Goal: Information Seeking & Learning: Learn about a topic

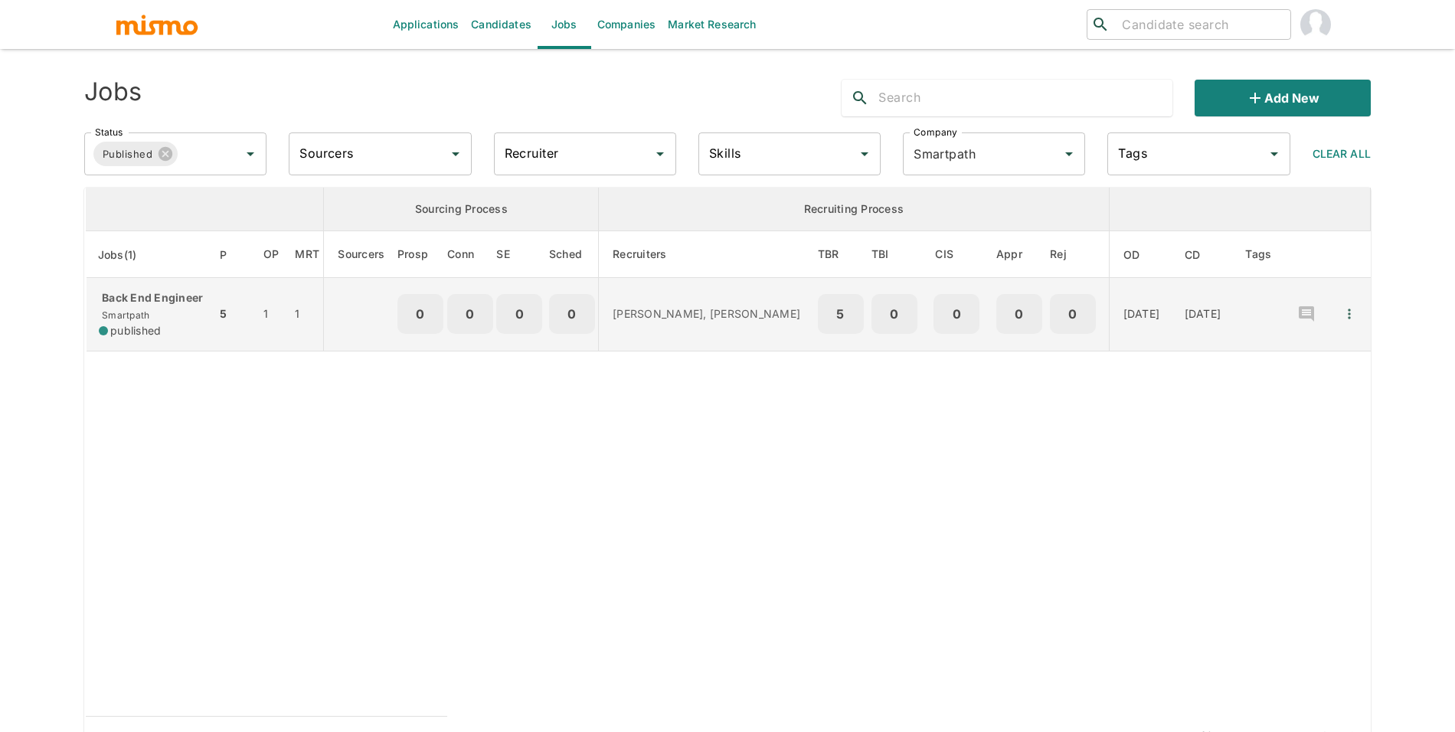
click at [225, 299] on td "5" at bounding box center [233, 314] width 34 height 73
click at [1351, 322] on icon "Quick Actions" at bounding box center [1348, 313] width 15 height 15
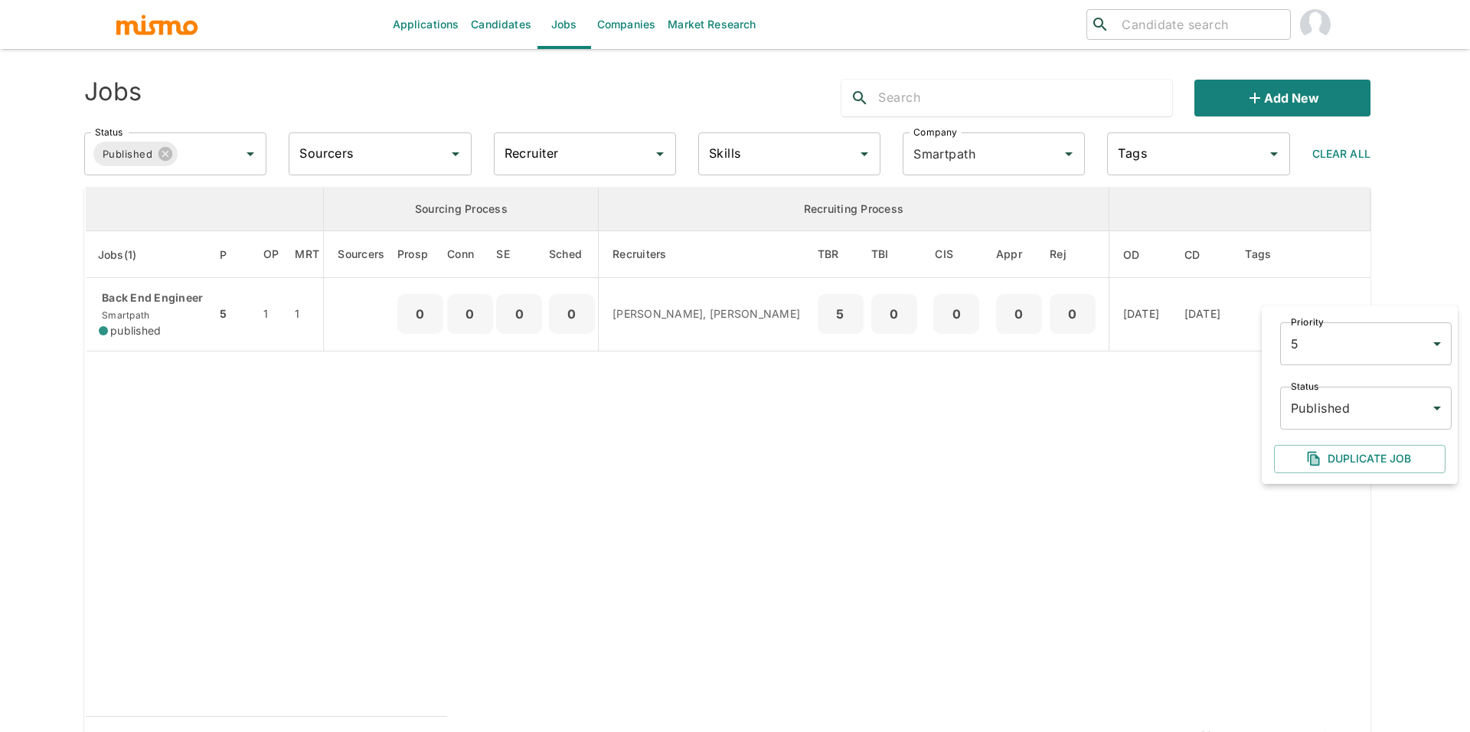
click at [1348, 410] on body "Applications Candidates Jobs Companies Market Research ​ ​ Jobs Add new Status …" at bounding box center [735, 384] width 1470 height 769
click at [1326, 472] on li "Public" at bounding box center [1365, 481] width 171 height 31
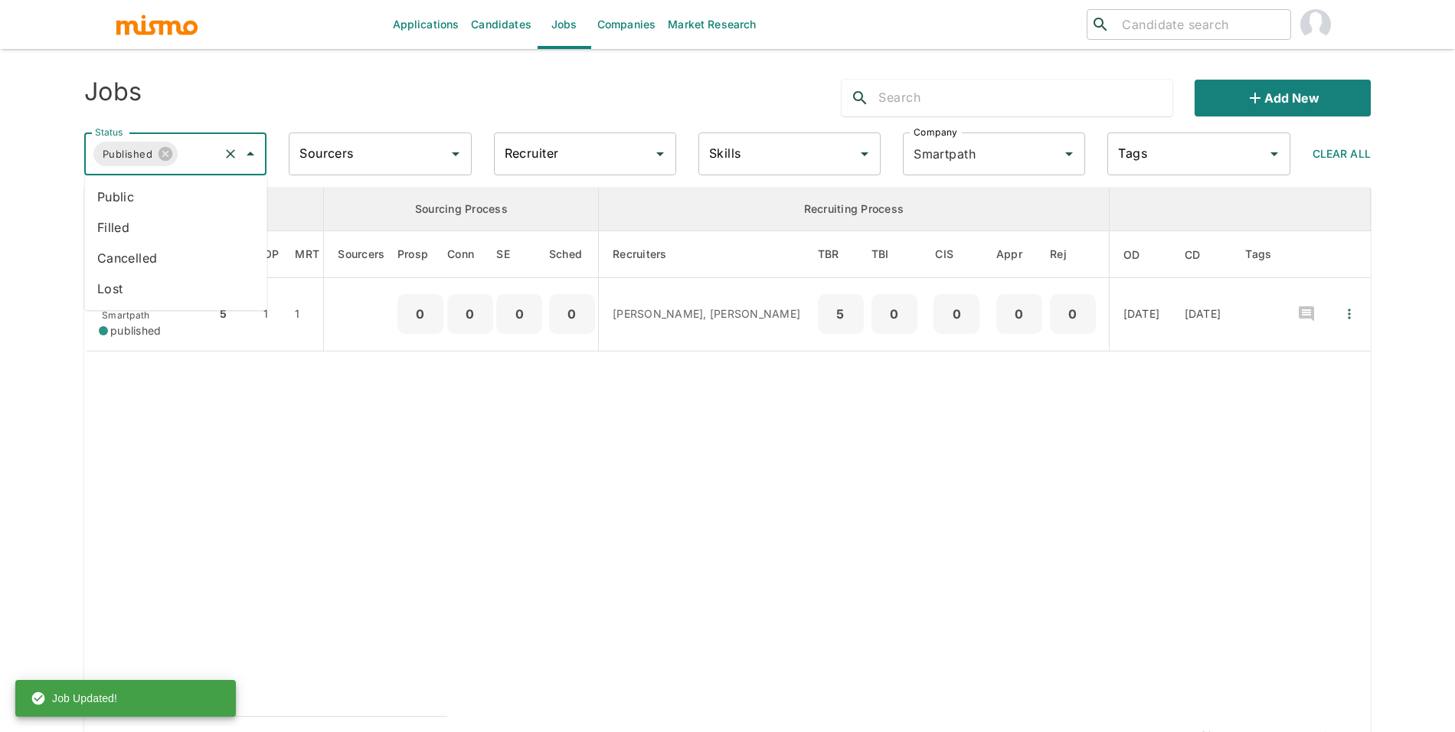
click at [192, 164] on input "Status" at bounding box center [198, 153] width 37 height 29
click at [188, 188] on li "Public" at bounding box center [176, 196] width 182 height 31
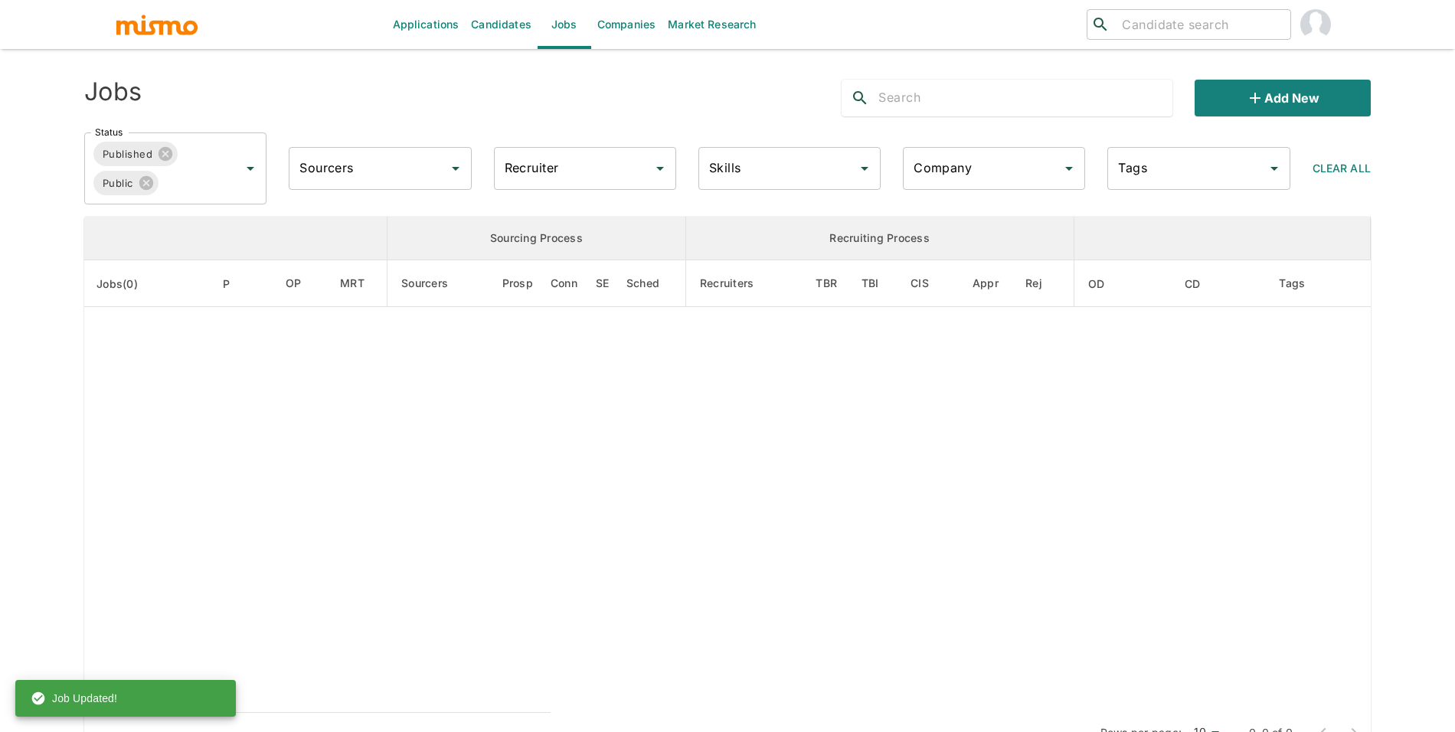
type input "Smartpath"
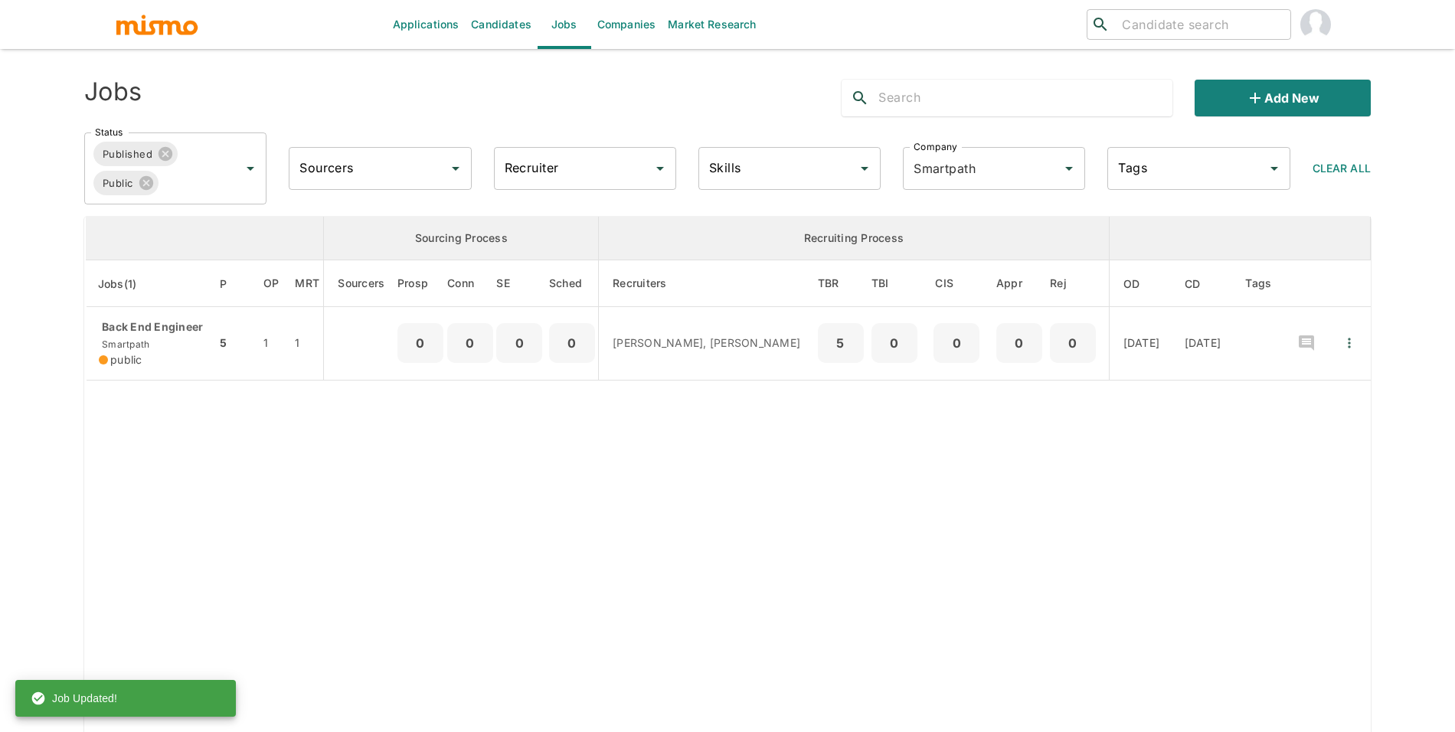
click at [544, 164] on div "Recruiter Recruiter" at bounding box center [585, 168] width 182 height 43
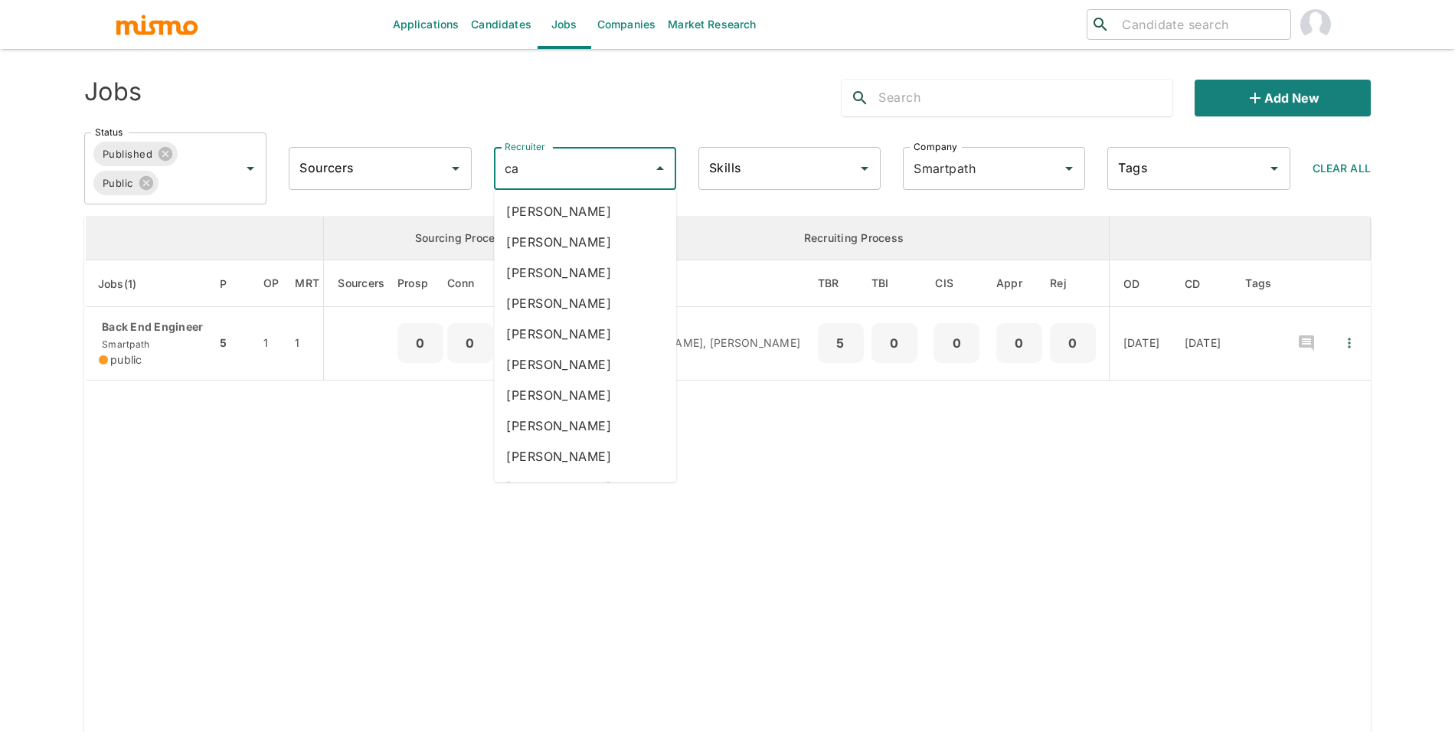
type input "car"
click at [589, 299] on li "[PERSON_NAME]" at bounding box center [585, 303] width 182 height 31
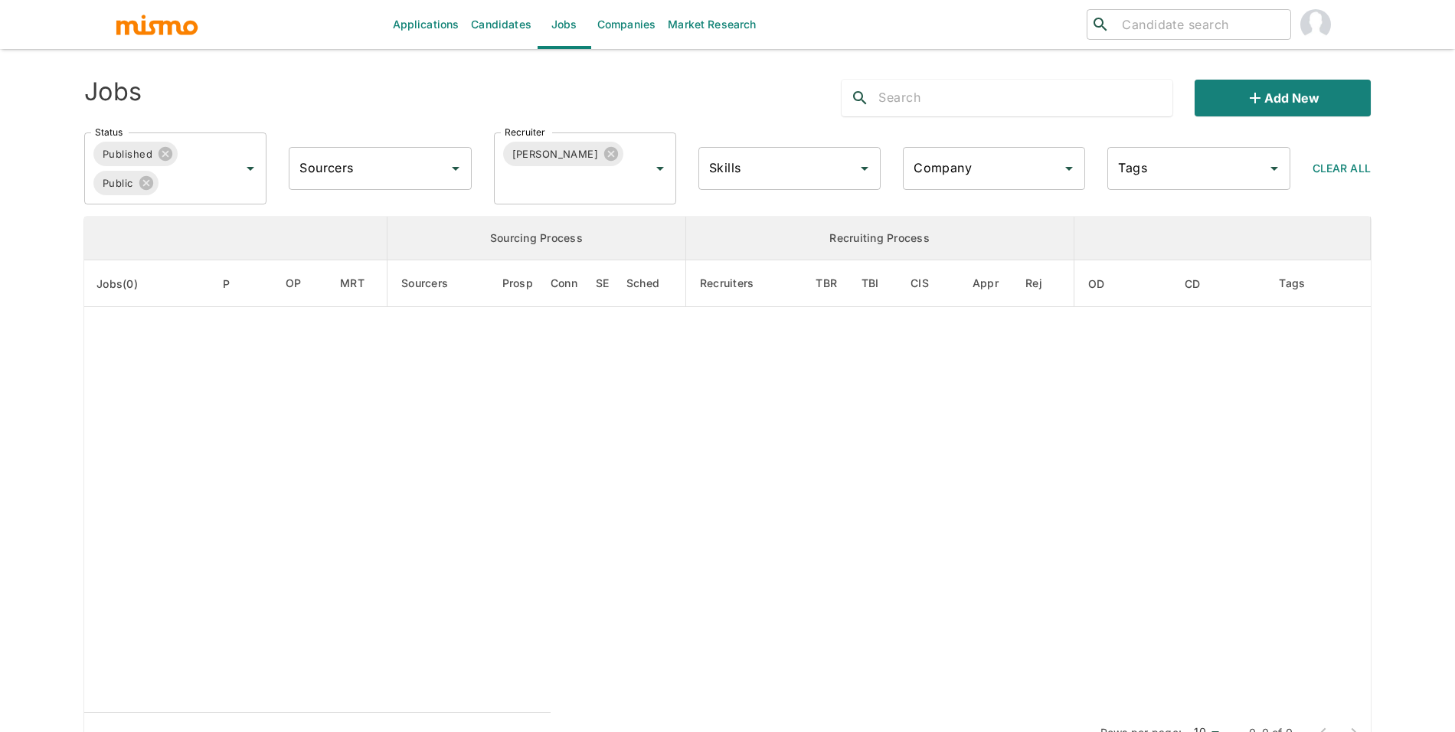
type input "Smartpath"
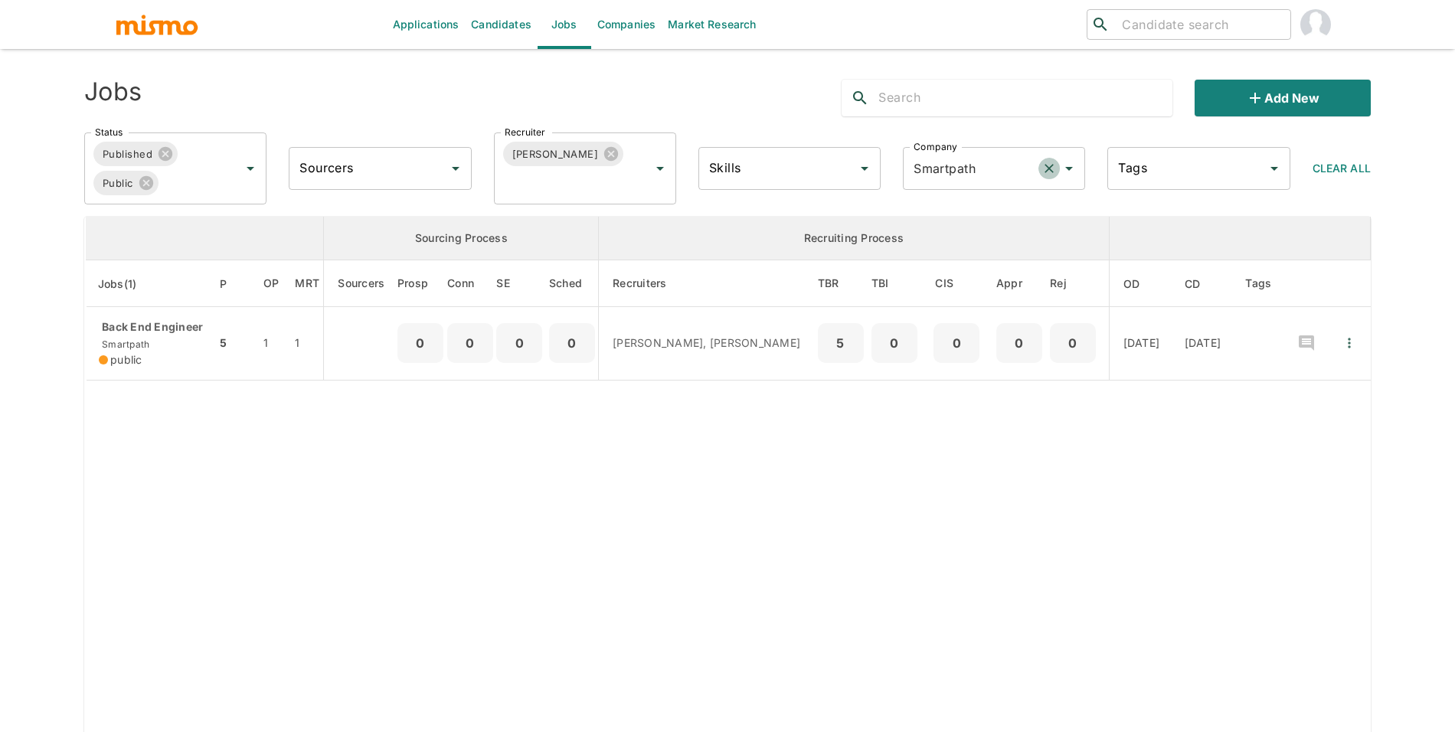
click at [1053, 172] on icon "Clear" at bounding box center [1049, 168] width 9 height 9
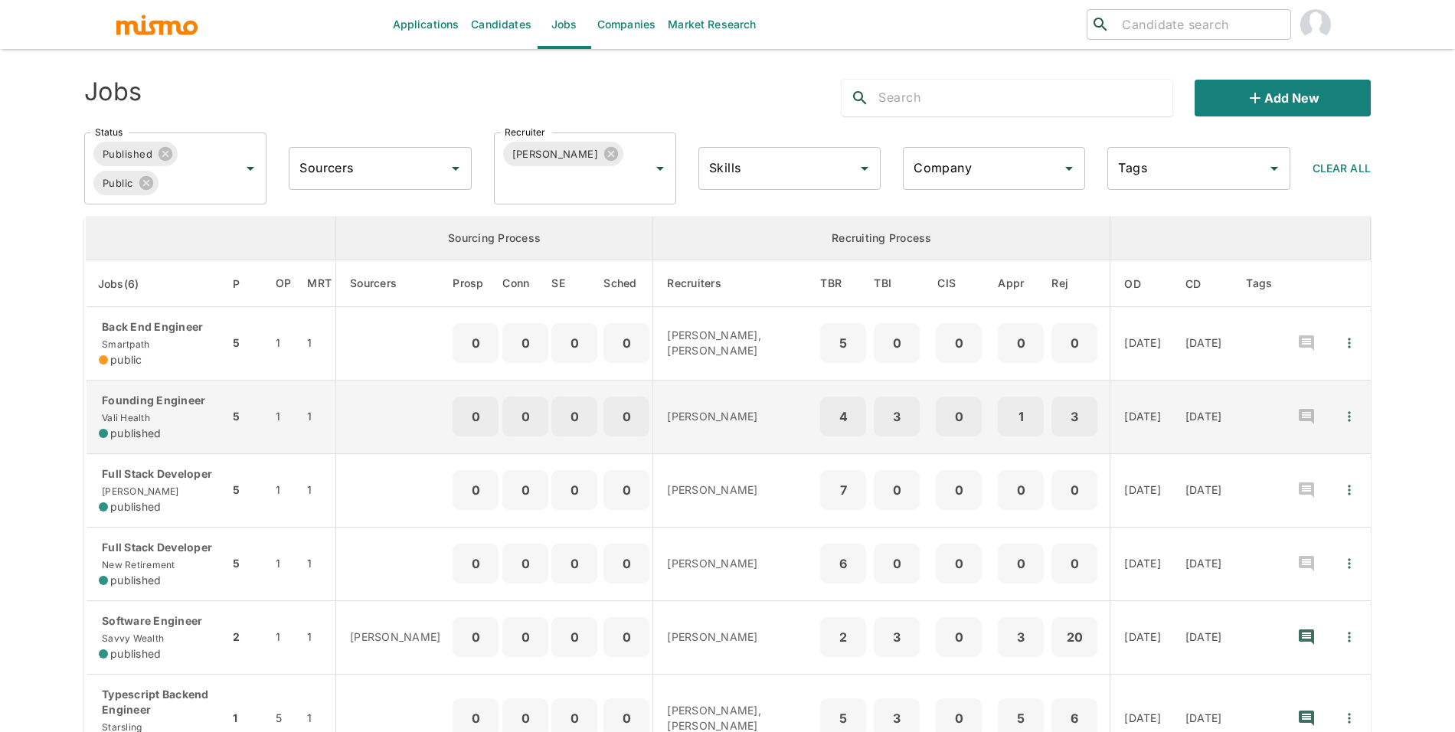
click at [185, 428] on div "published" at bounding box center [158, 433] width 118 height 15
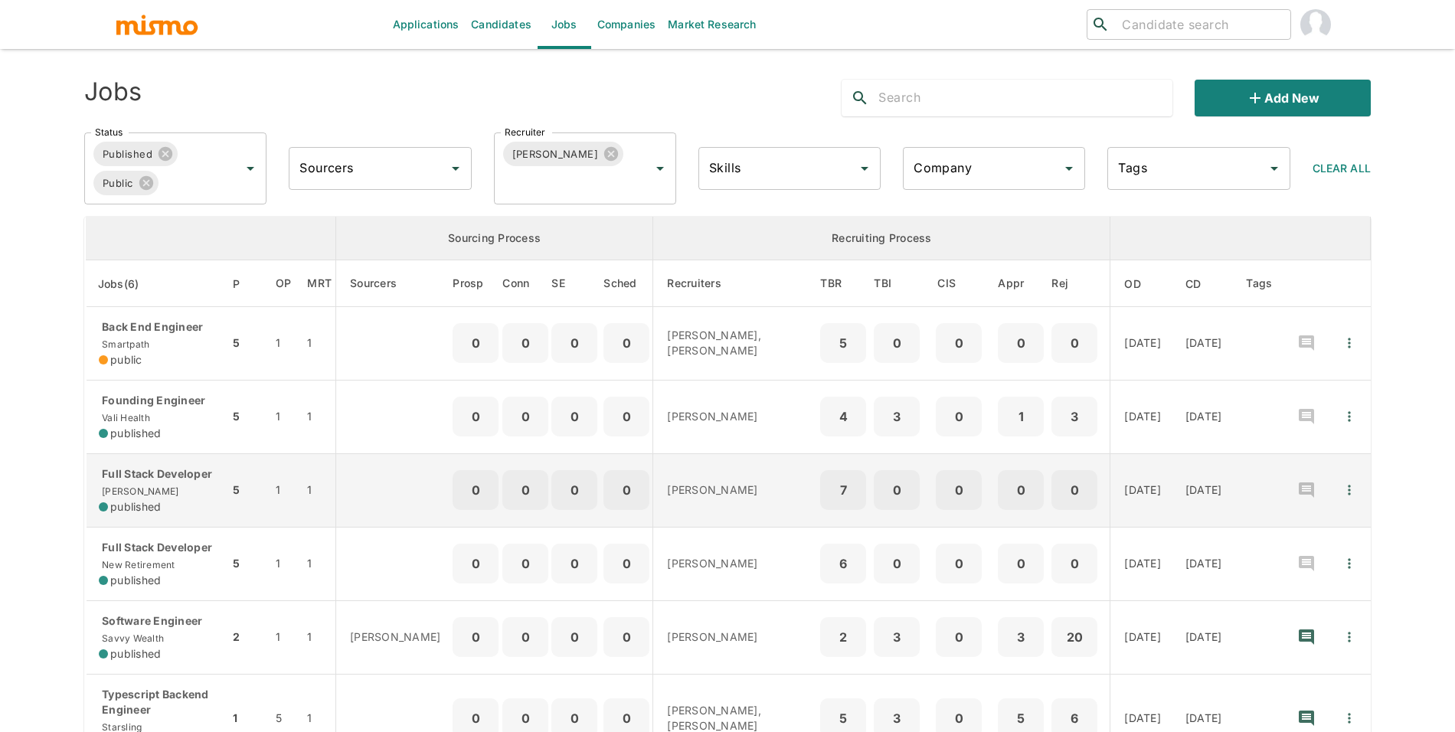
click at [166, 504] on div "Full Stack Developer Kaelio published" at bounding box center [158, 490] width 118 height 48
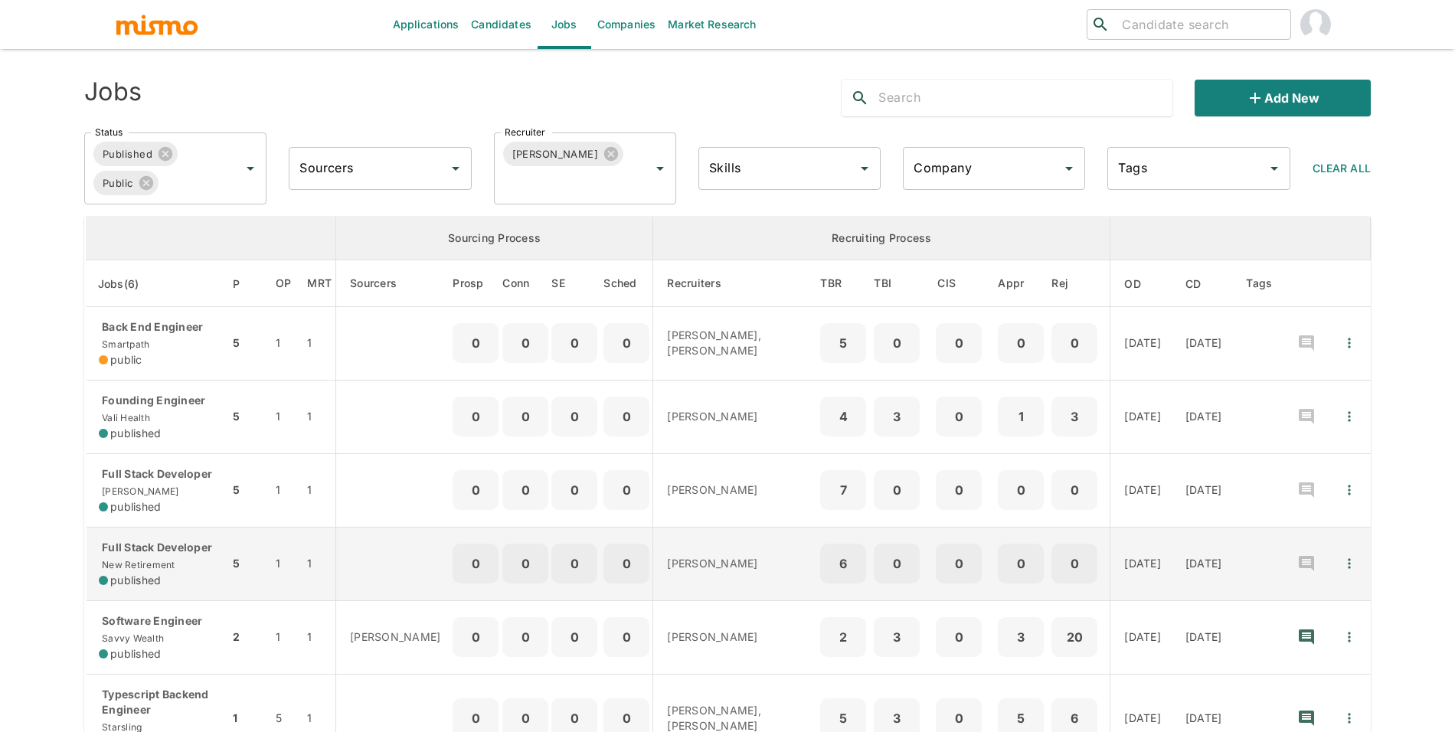
click at [174, 555] on p "Full Stack Developer" at bounding box center [158, 547] width 118 height 15
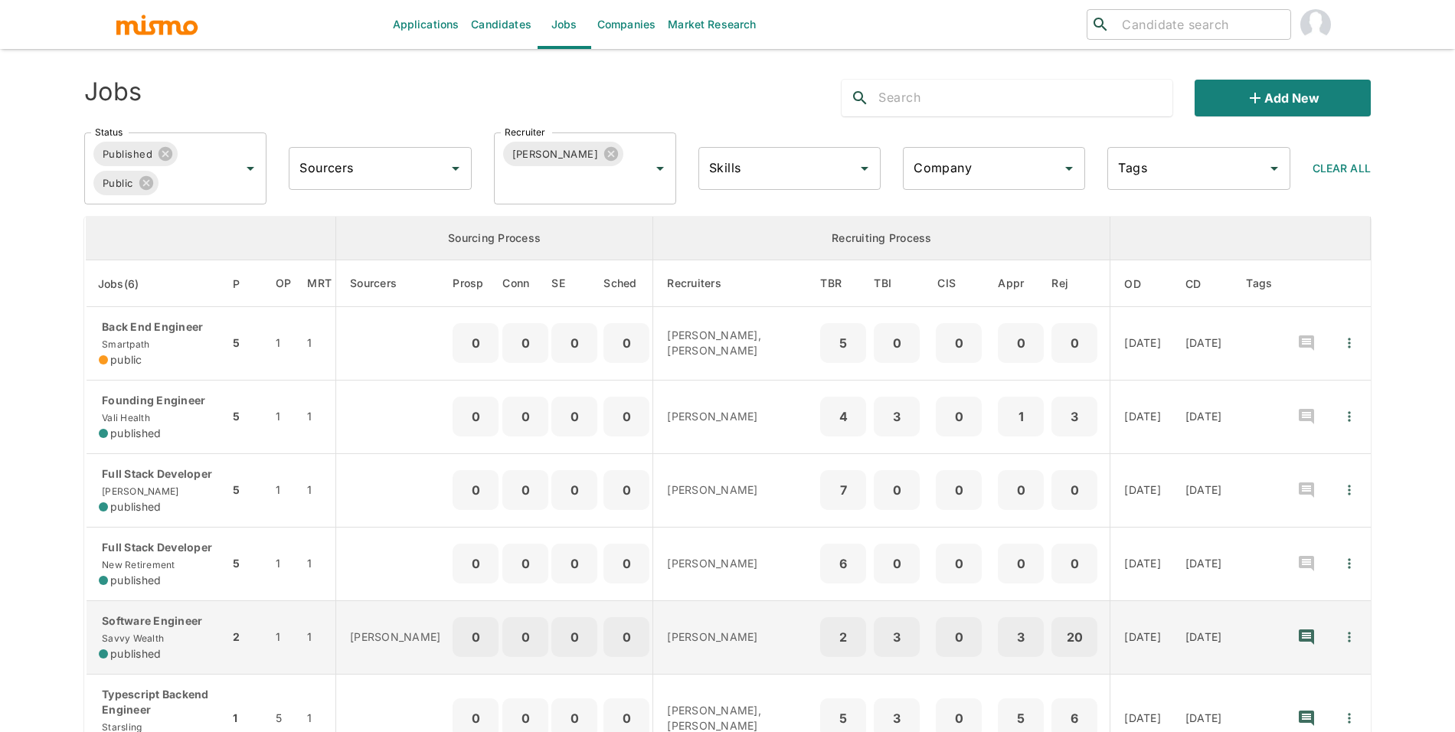
click at [178, 629] on p "Software Engineer" at bounding box center [158, 620] width 118 height 15
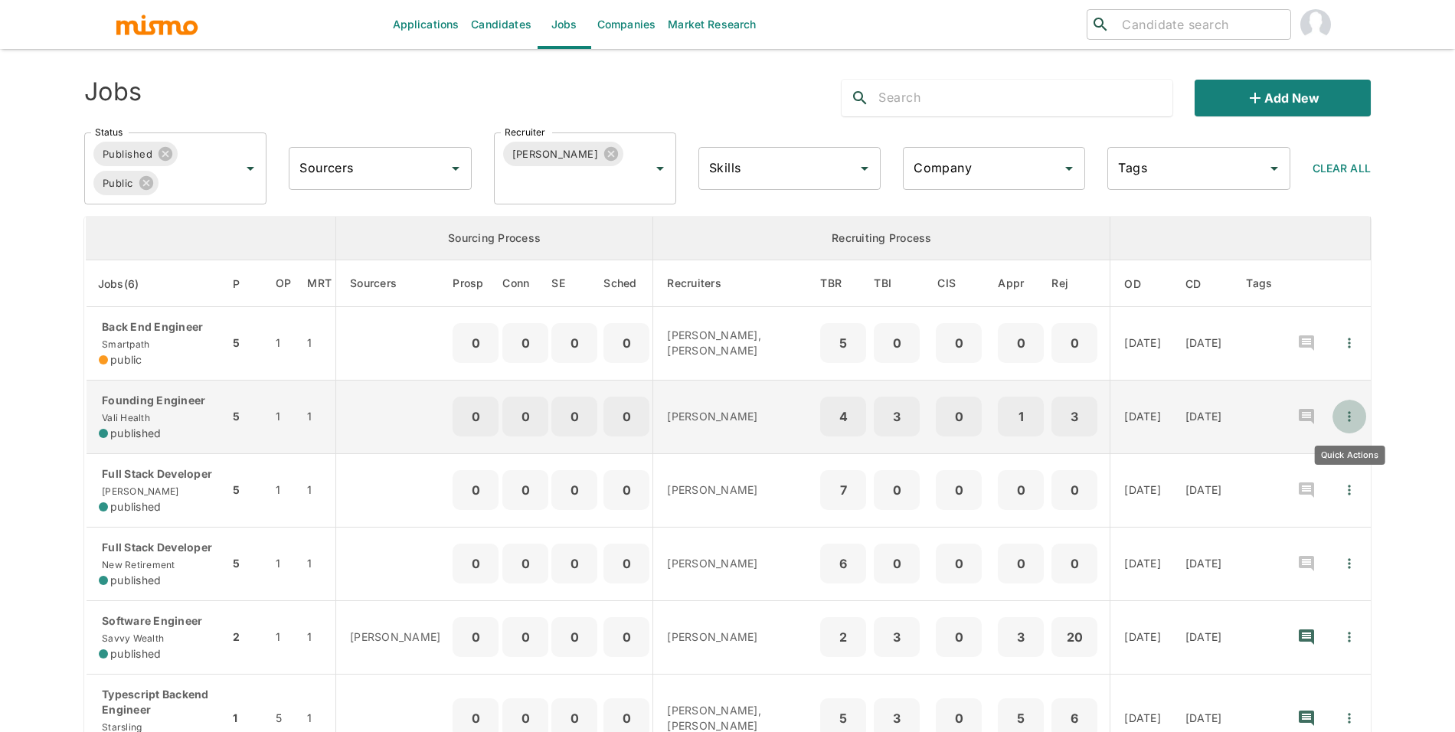
click at [1341, 420] on button "Quick Actions" at bounding box center [1349, 417] width 34 height 34
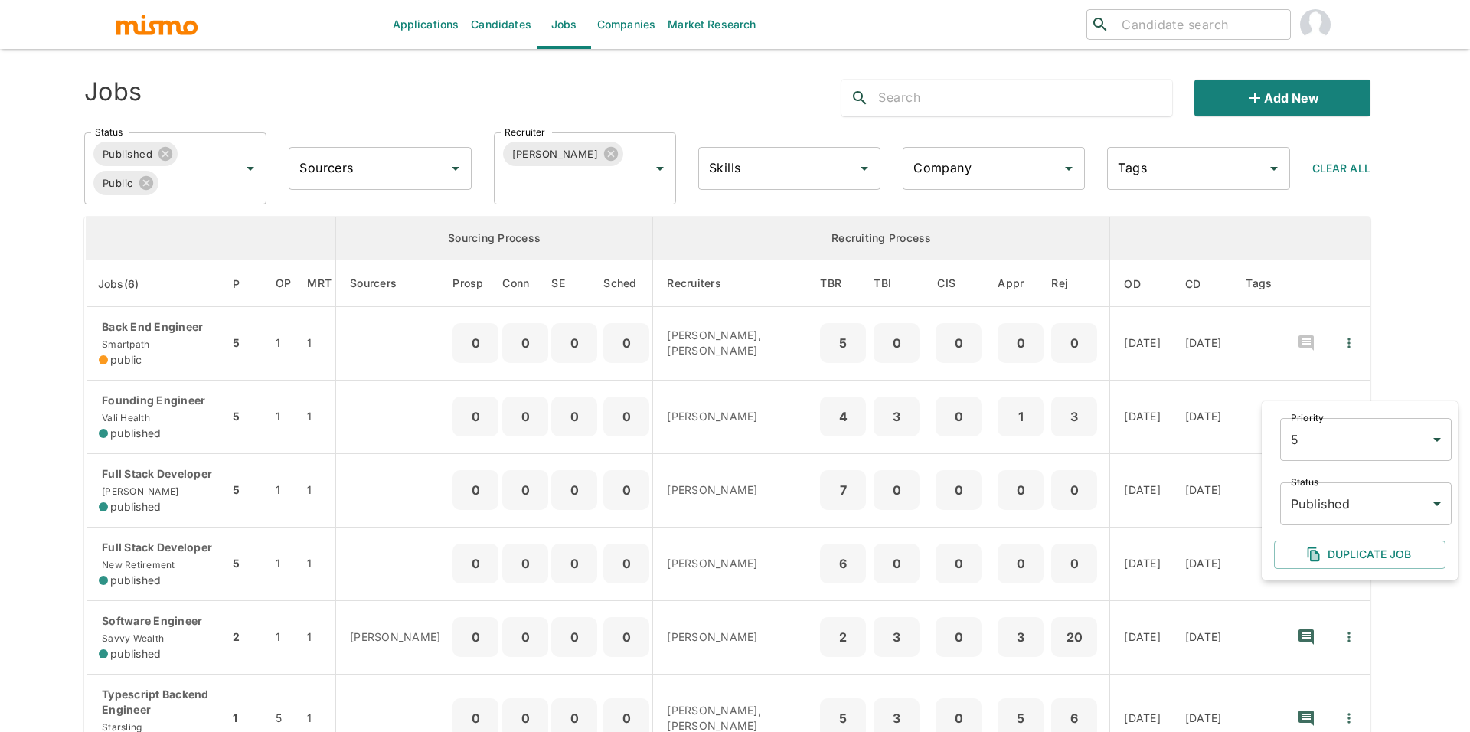
click at [1327, 507] on body "Applications Candidates Jobs Companies Market Research ​ ​ Jobs Add new Status …" at bounding box center [735, 384] width 1470 height 769
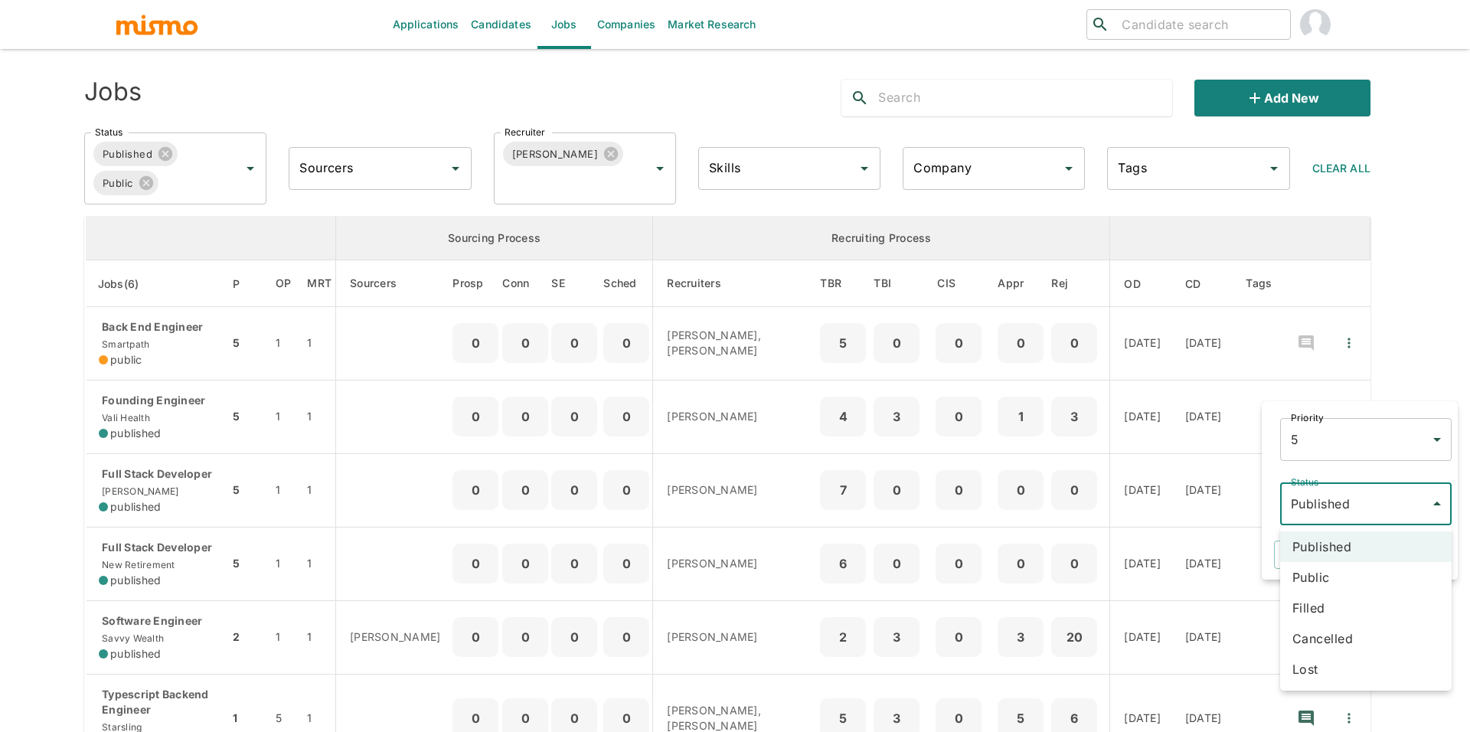
click at [1334, 573] on li "Public" at bounding box center [1365, 577] width 171 height 31
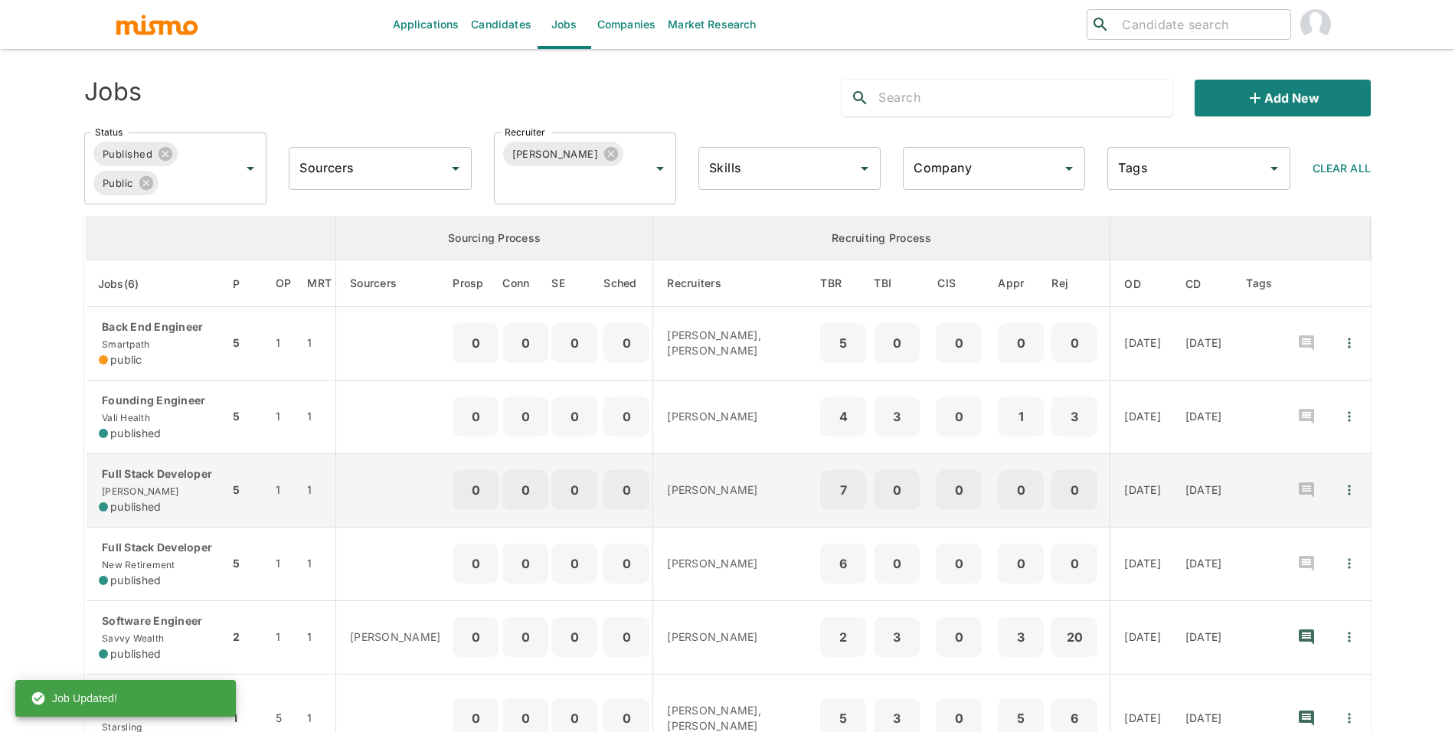
click at [1347, 498] on icon "Quick Actions" at bounding box center [1348, 489] width 15 height 15
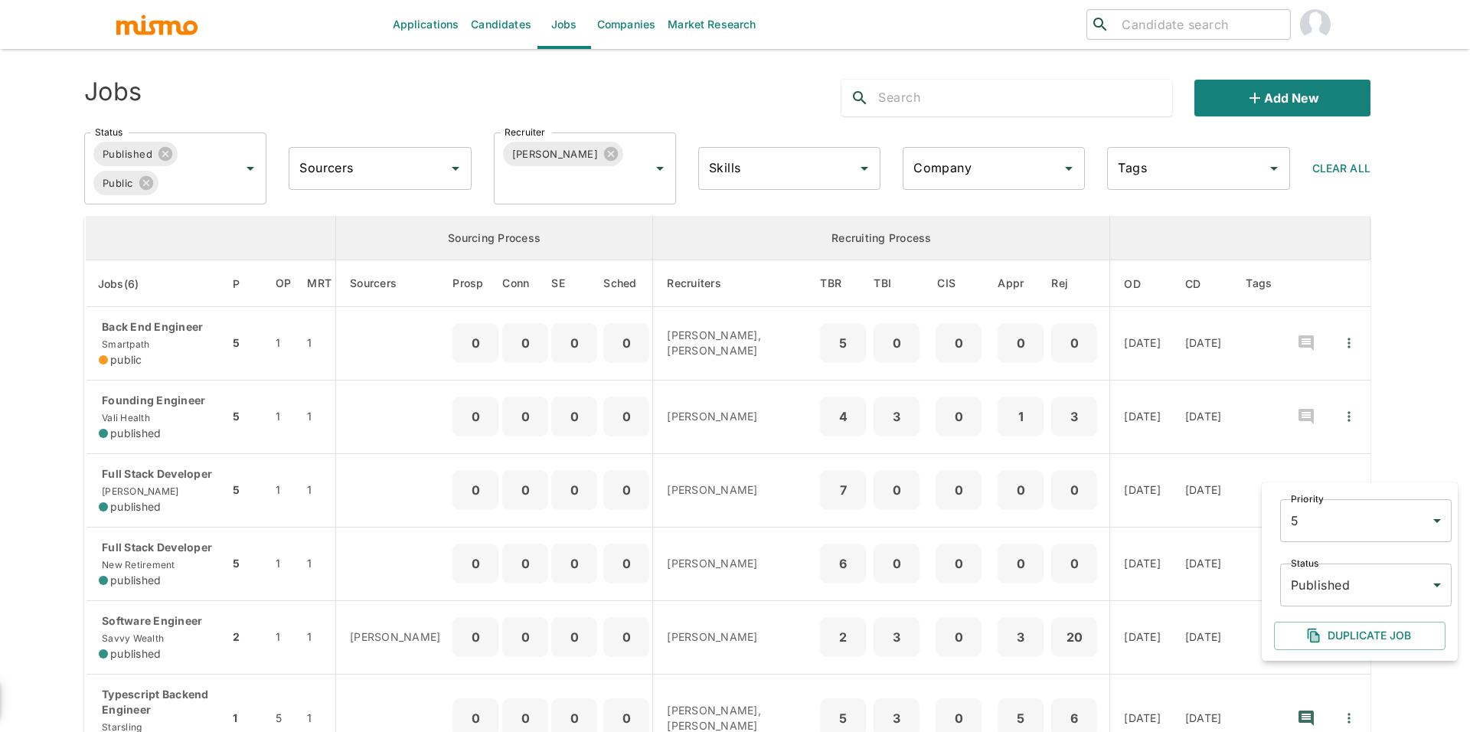
click at [1339, 587] on body "Applications Candidates Jobs Companies Market Research ​ ​ Jobs Add new Status …" at bounding box center [735, 384] width 1470 height 769
click at [1337, 616] on li "Public" at bounding box center [1365, 606] width 171 height 31
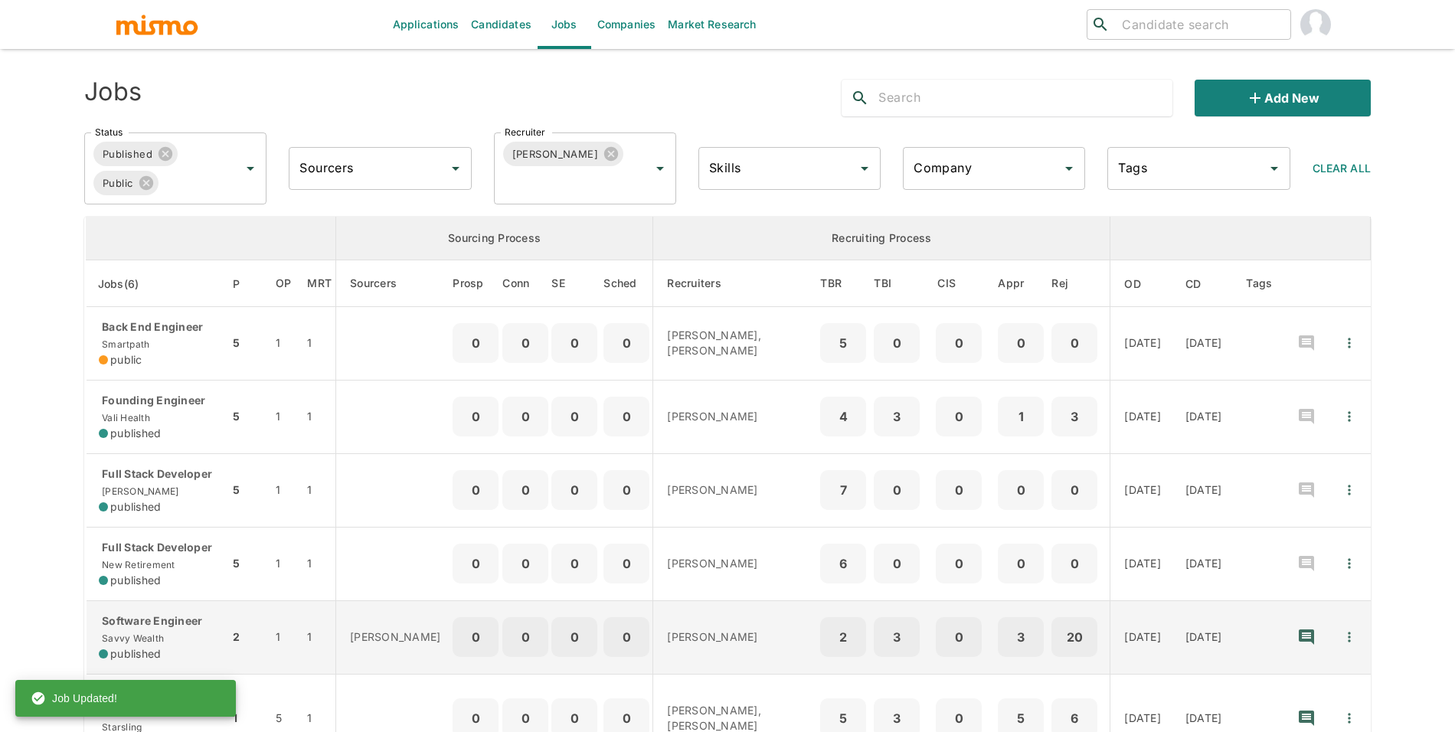
click at [1342, 645] on icon "Quick Actions" at bounding box center [1348, 636] width 15 height 15
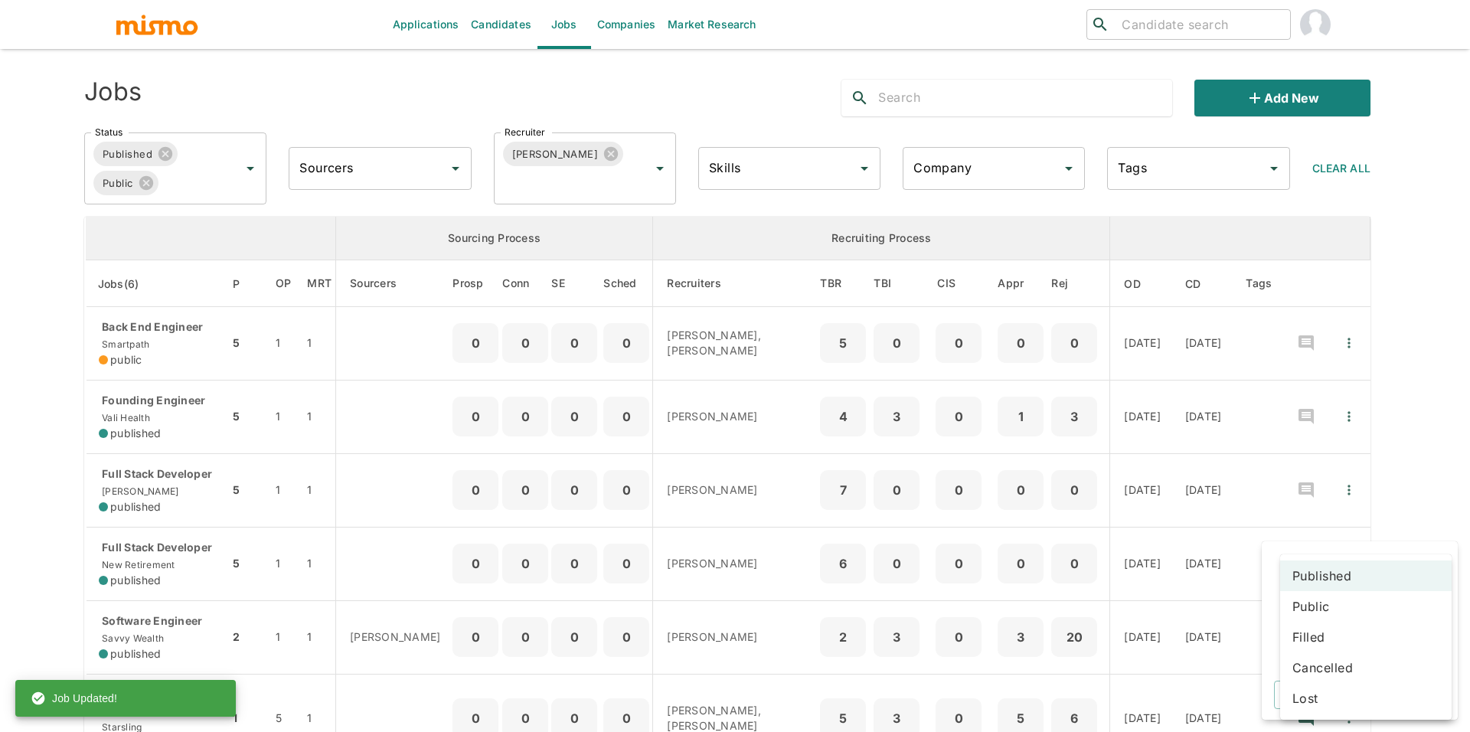
click at [1347, 639] on body "Applications Candidates Jobs Companies Market Research ​ ​ Jobs Add new Status …" at bounding box center [735, 384] width 1470 height 769
click at [1334, 606] on li "Public" at bounding box center [1365, 606] width 171 height 31
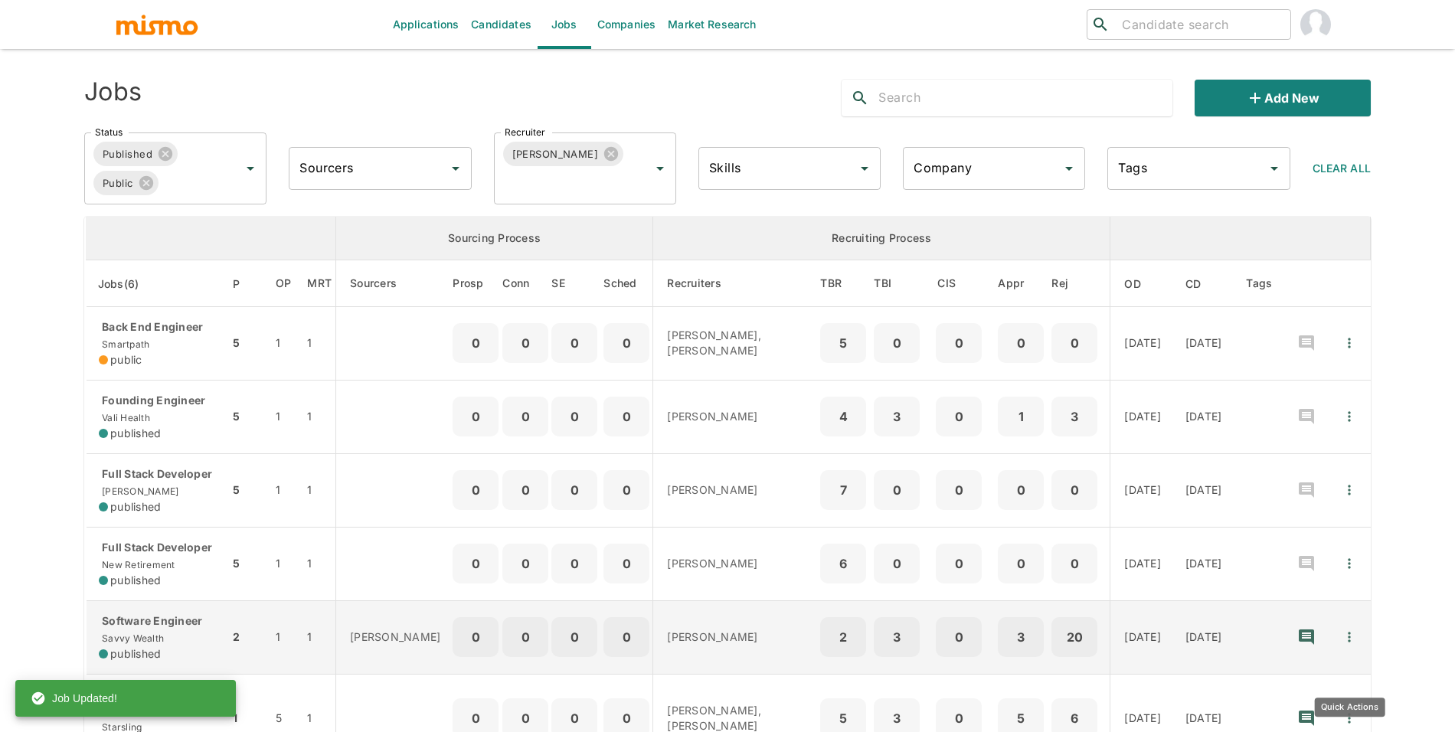
click at [1348, 642] on icon "Quick Actions" at bounding box center [1349, 637] width 2 height 10
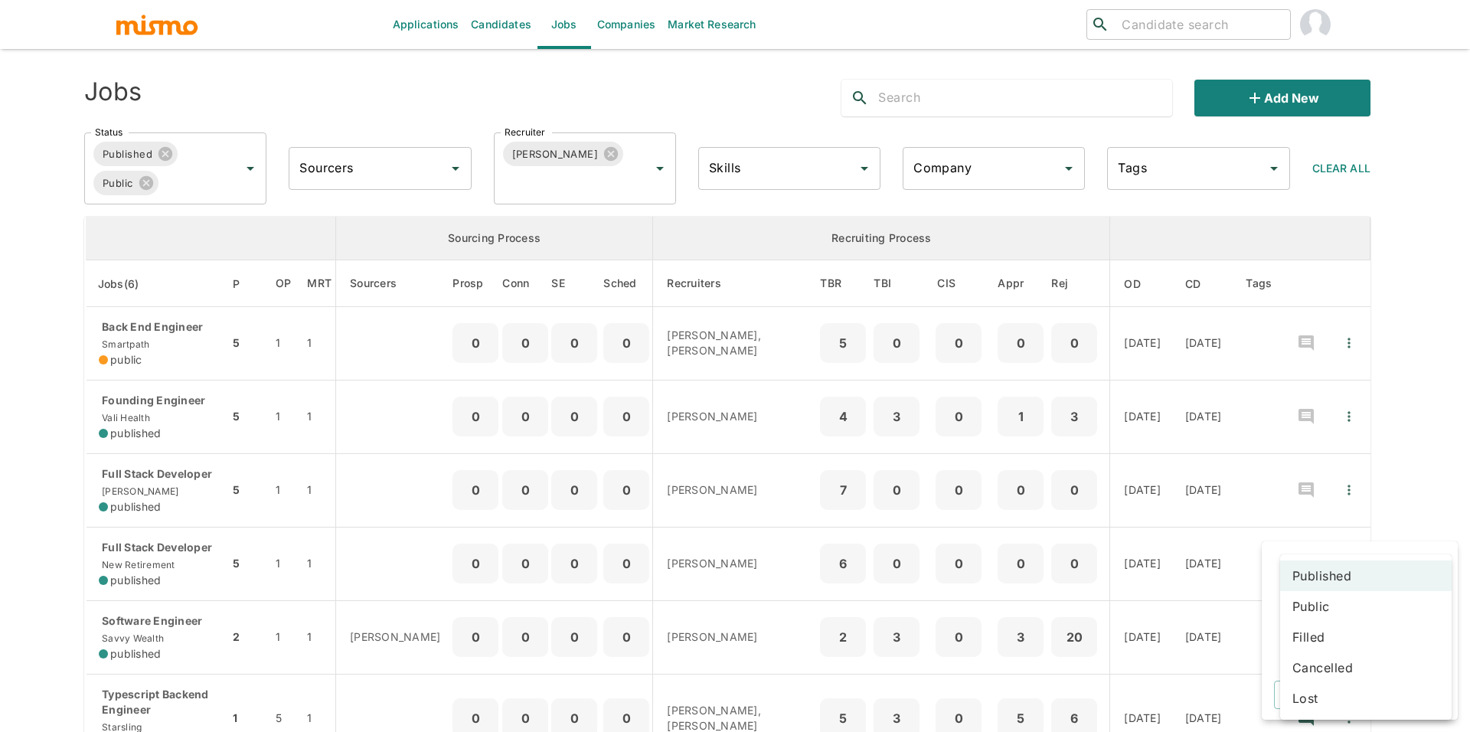
click at [1323, 635] on body "Applications Candidates Jobs Companies Market Research ​ ​ Jobs Add new Status …" at bounding box center [735, 384] width 1470 height 769
click at [1326, 615] on li "Public" at bounding box center [1365, 606] width 171 height 31
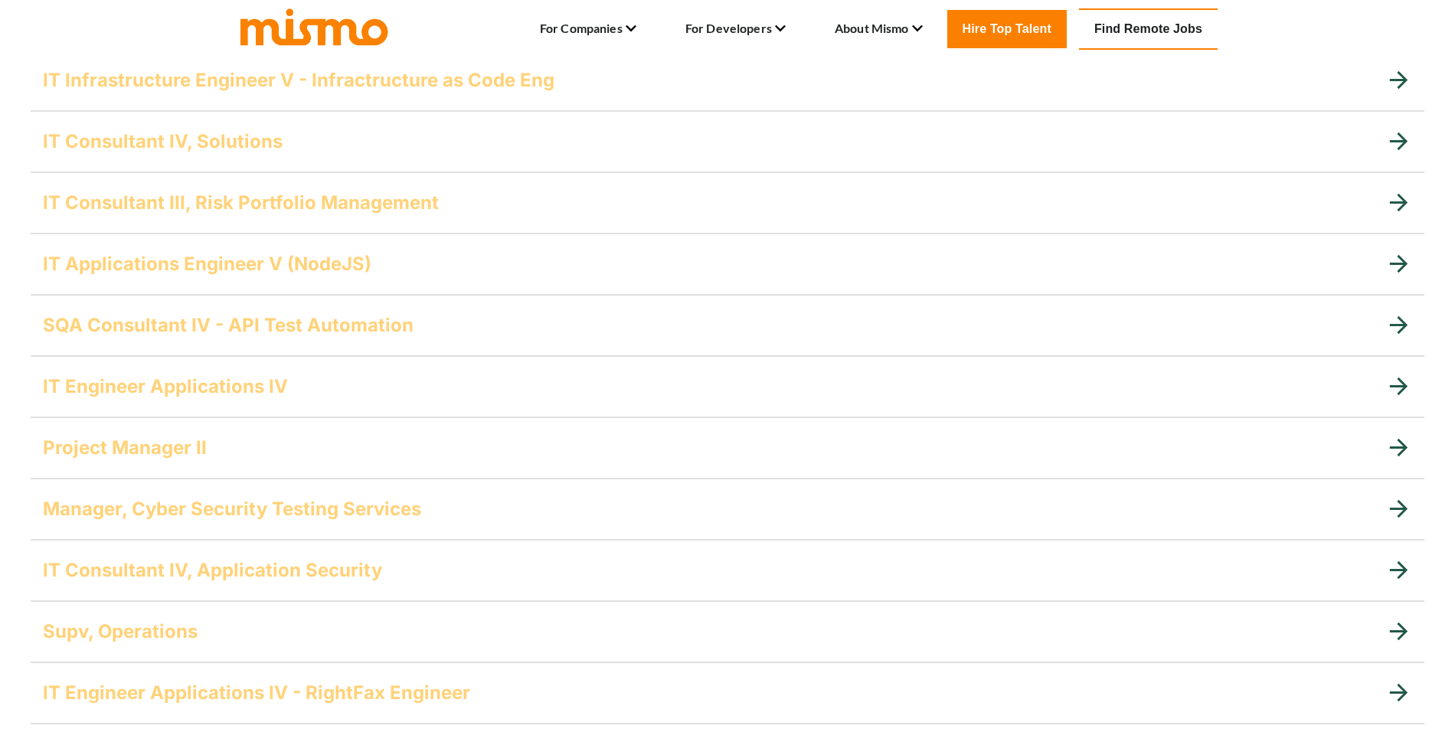
scroll to position [697, 0]
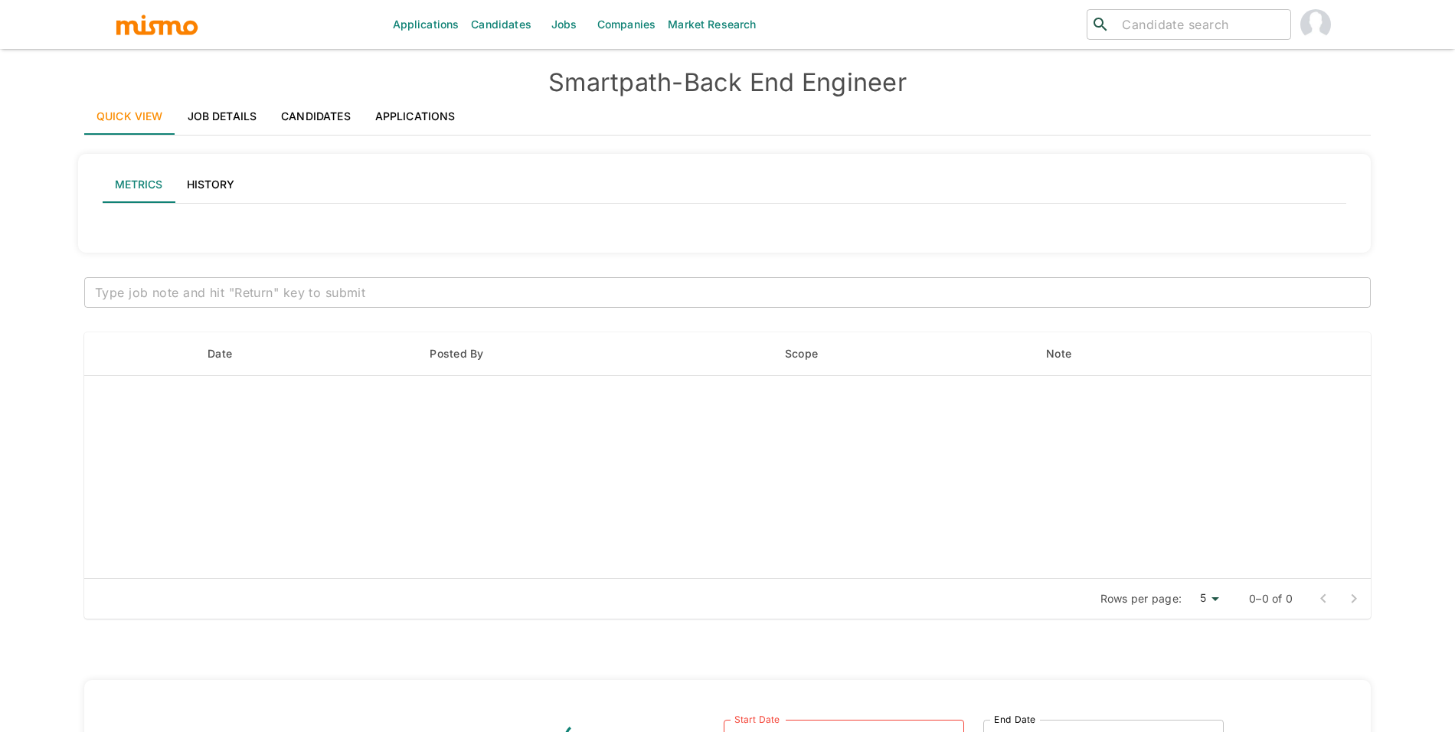
click at [253, 127] on link "Job Details" at bounding box center [222, 116] width 94 height 37
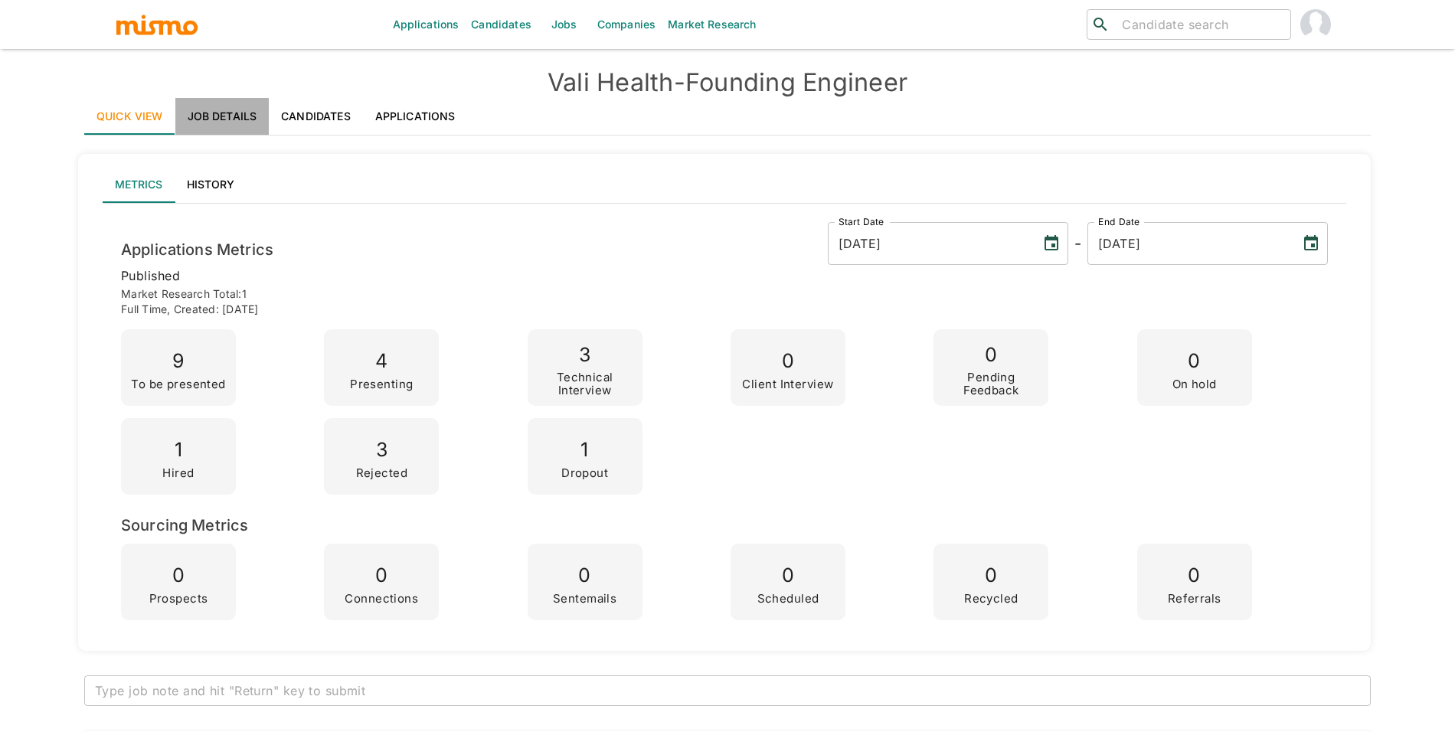
click at [220, 121] on link "Job Details" at bounding box center [222, 116] width 94 height 37
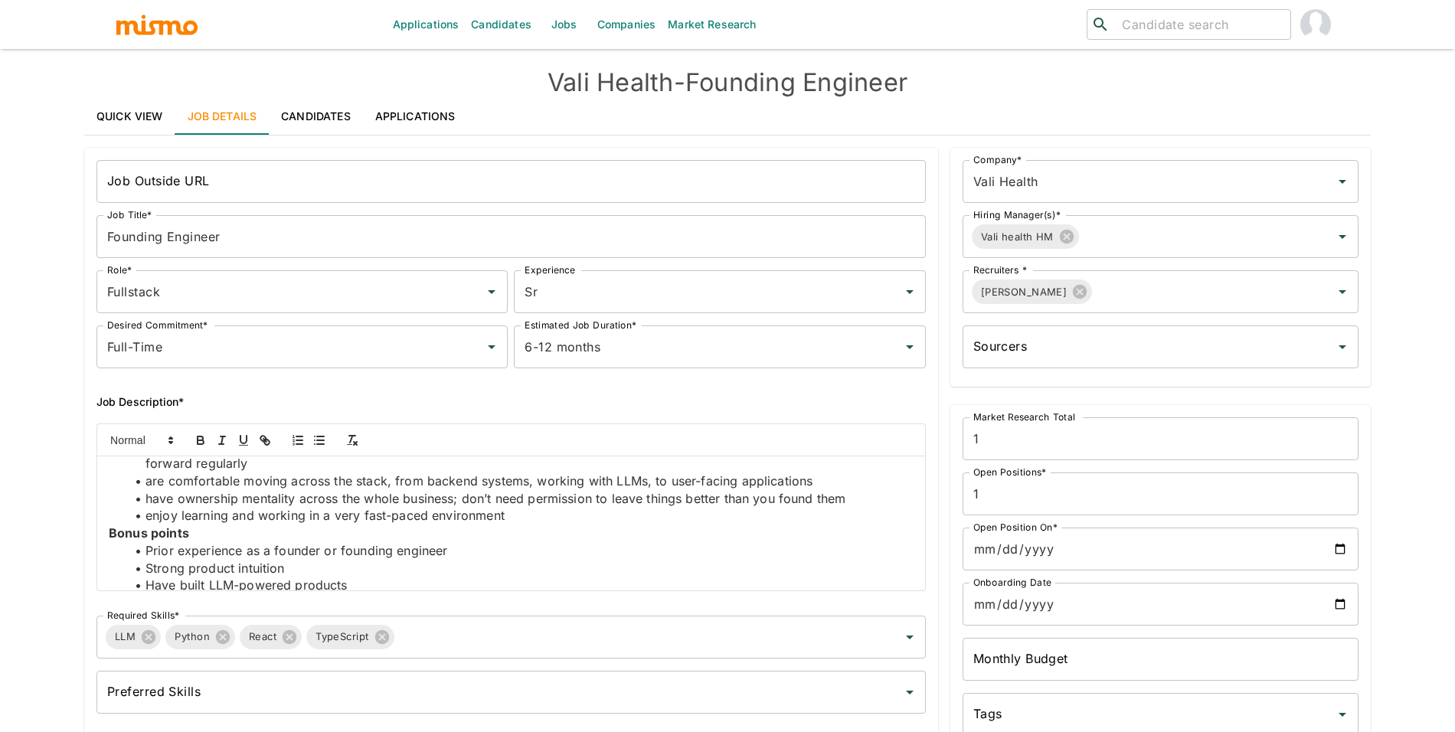
scroll to position [250, 0]
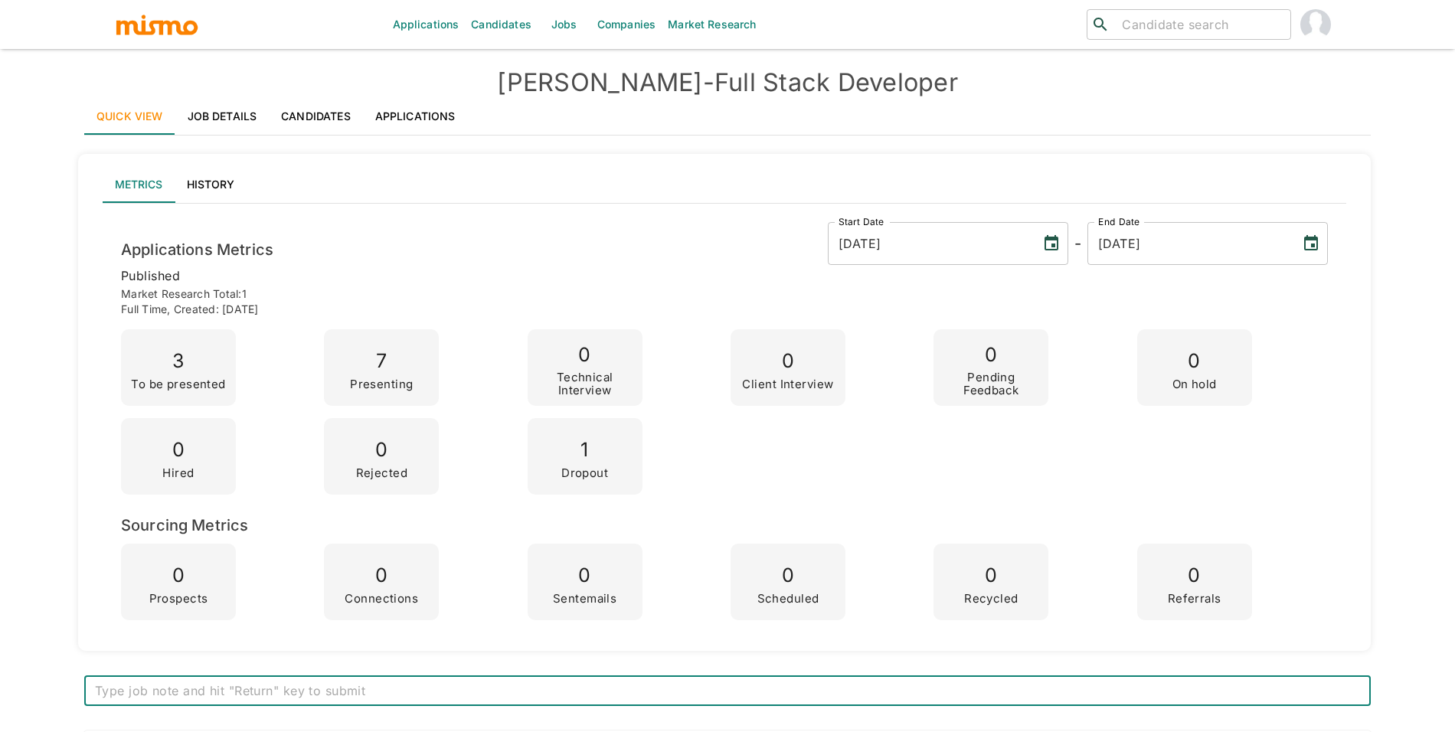
click at [220, 110] on link "Job Details" at bounding box center [222, 116] width 94 height 37
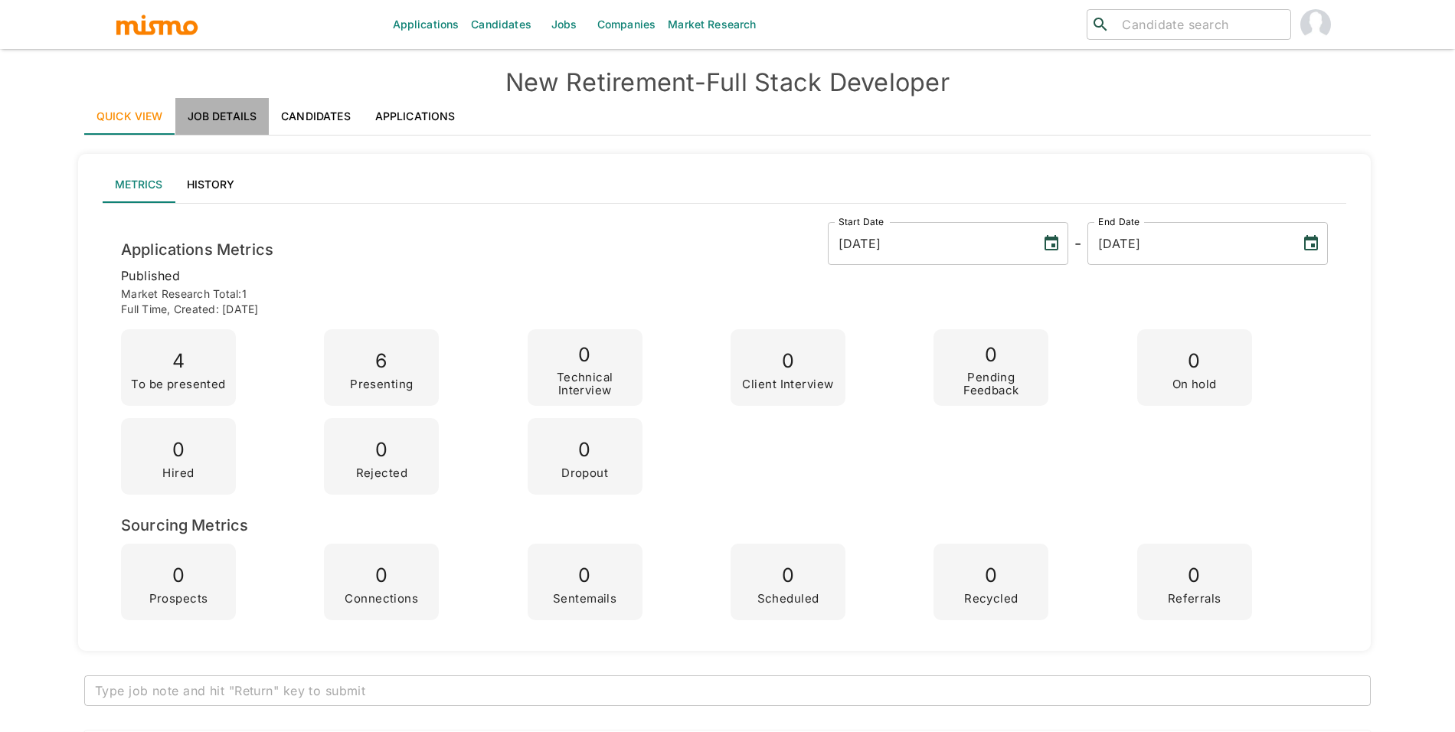
click at [242, 116] on link "Job Details" at bounding box center [222, 116] width 94 height 37
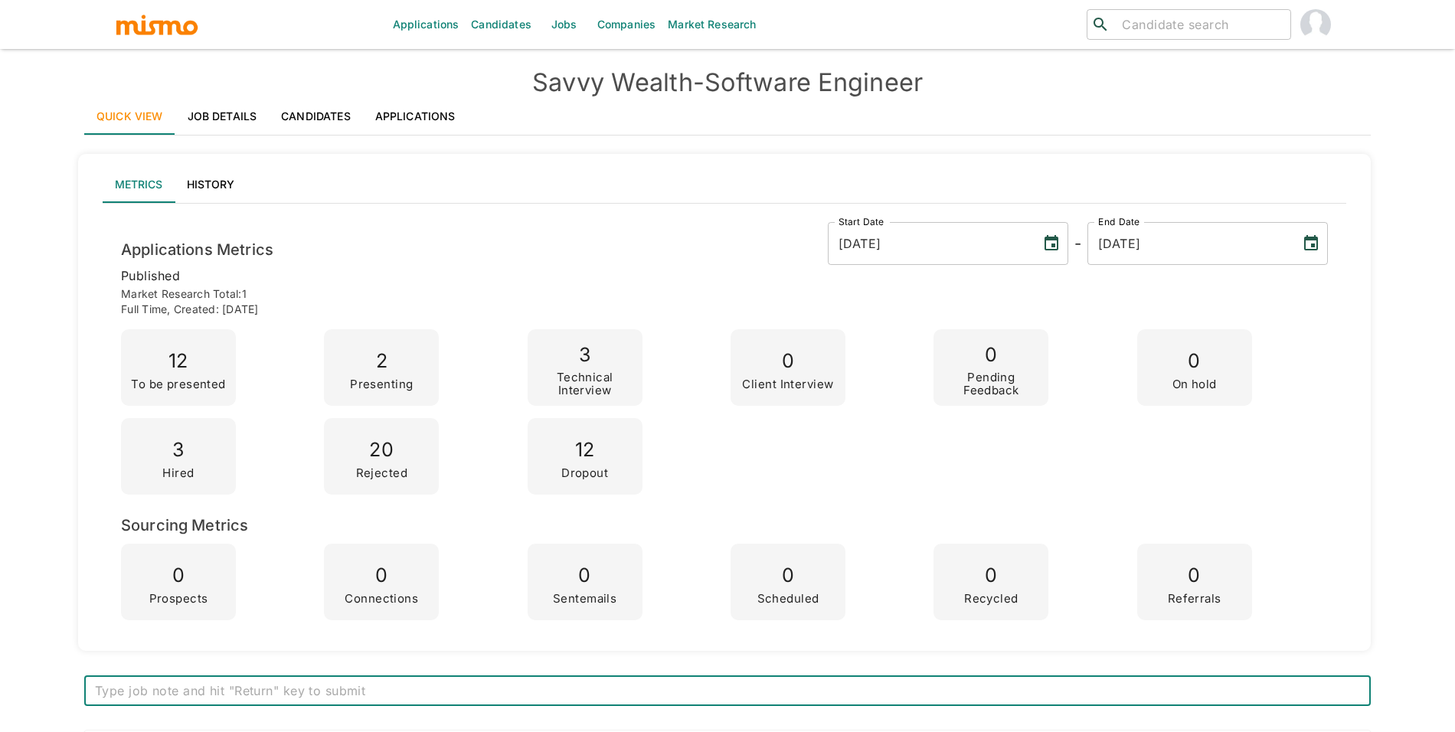
click at [220, 131] on link "Job Details" at bounding box center [222, 116] width 94 height 37
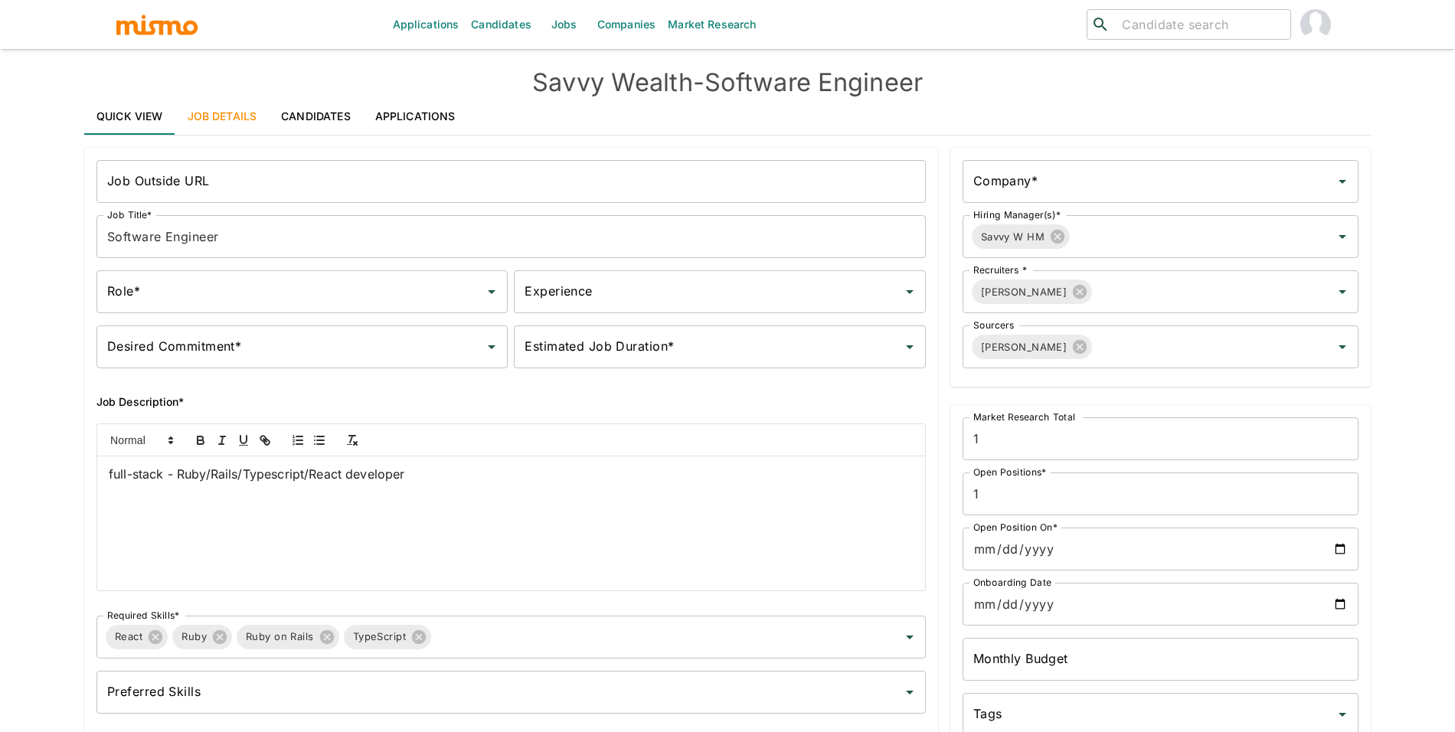
type input "Fullstack"
type input "Sr"
type input "Full-Time"
type input "6-12 months"
type input "Savvy Wealth"
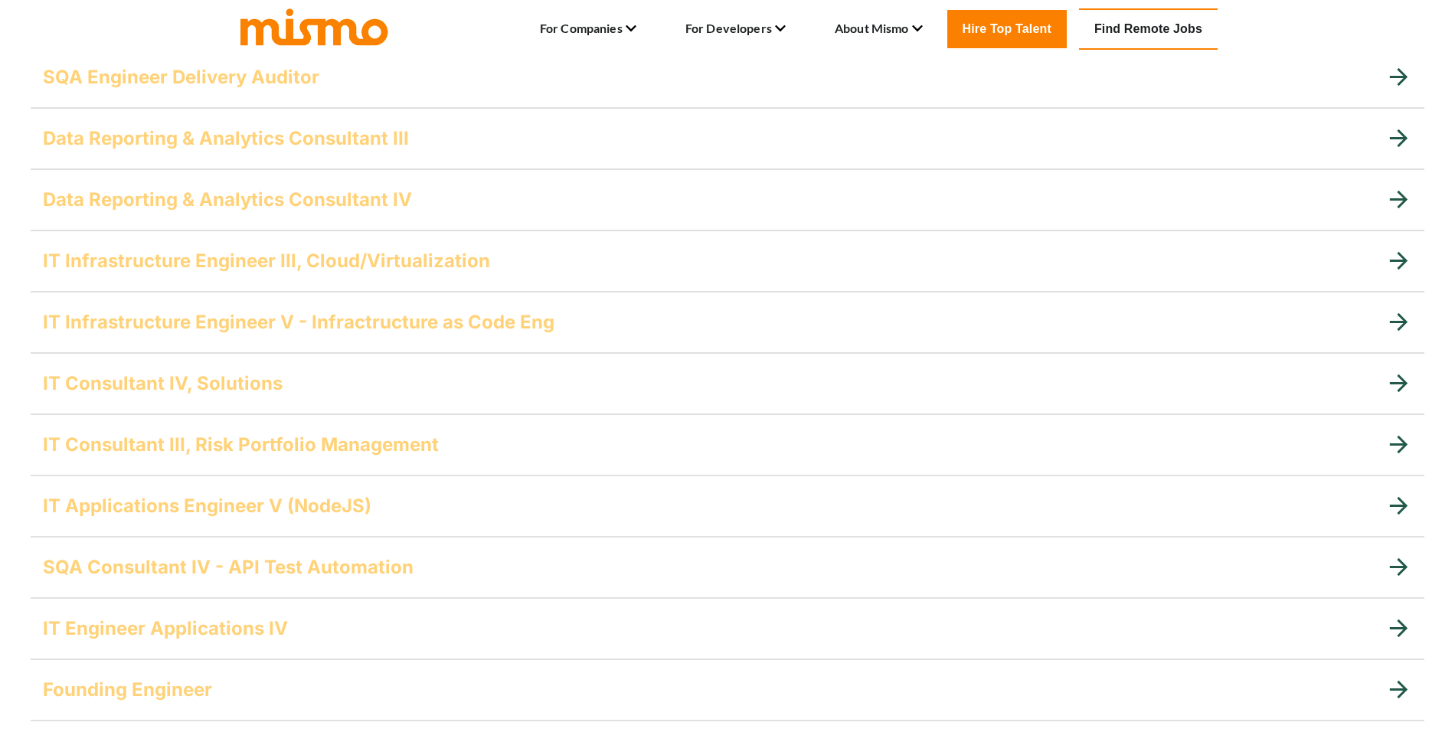
scroll to position [703, 0]
